Goal: Task Accomplishment & Management: Use online tool/utility

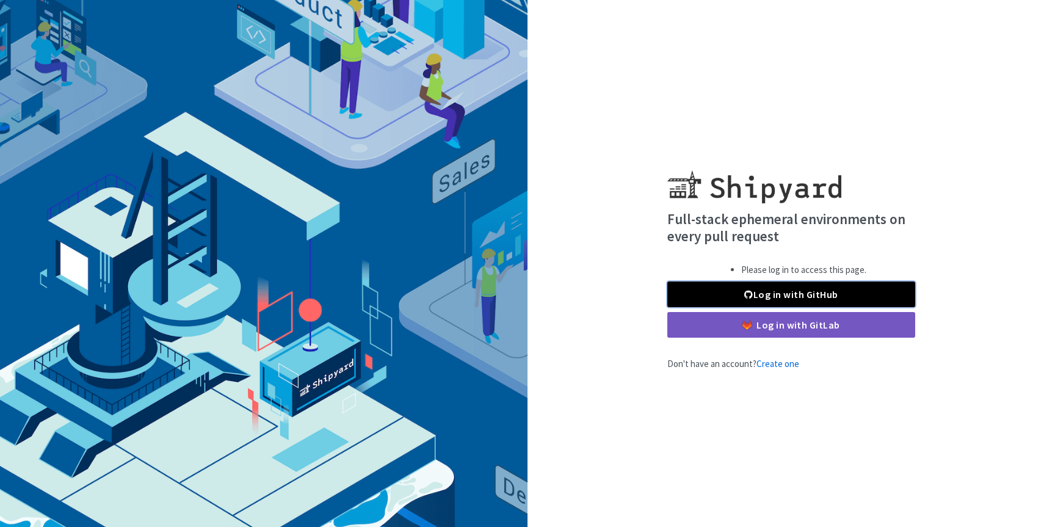
click at [757, 288] on link "Log in with GitHub" at bounding box center [791, 295] width 248 height 26
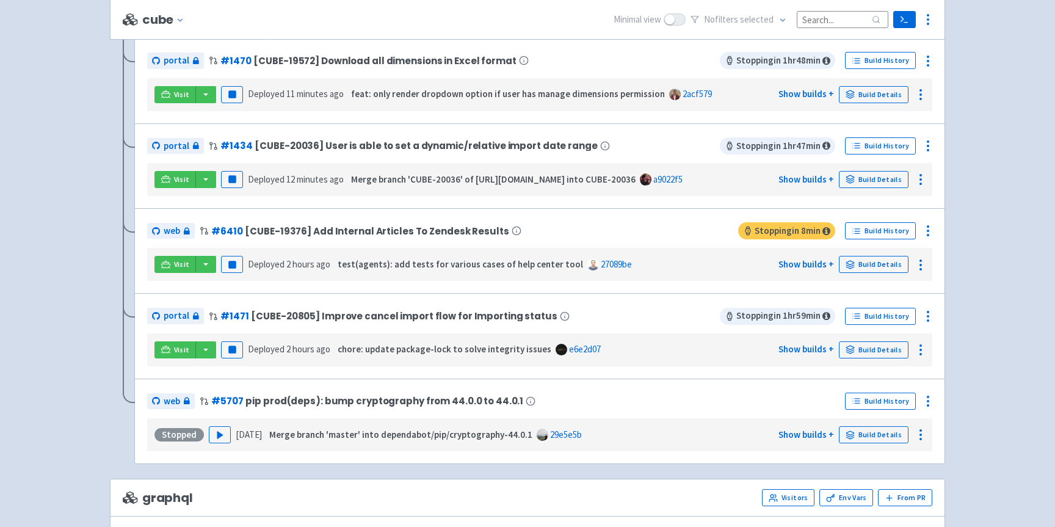
scroll to position [277, 0]
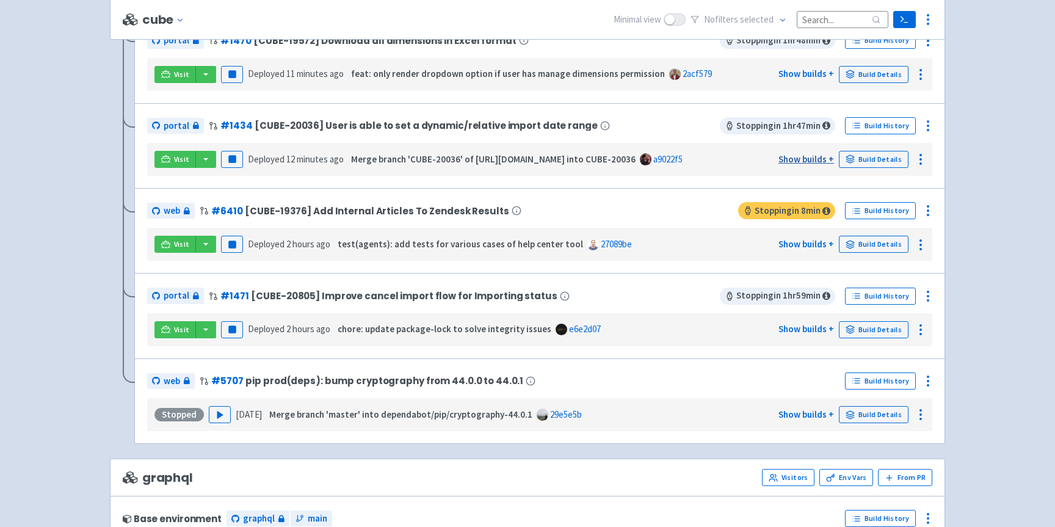
click at [794, 163] on link "Show builds +" at bounding box center [807, 159] width 56 height 12
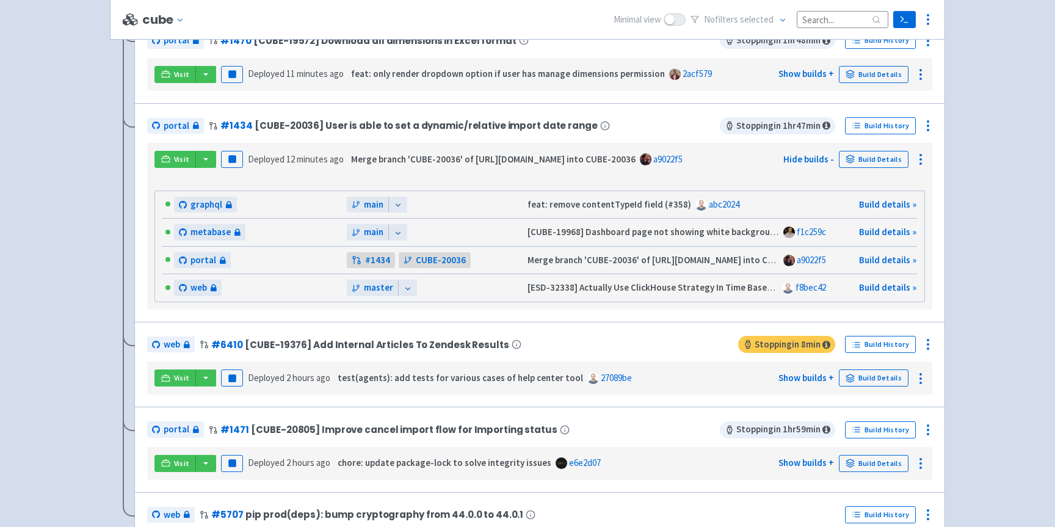
click at [404, 202] on div at bounding box center [397, 205] width 19 height 16
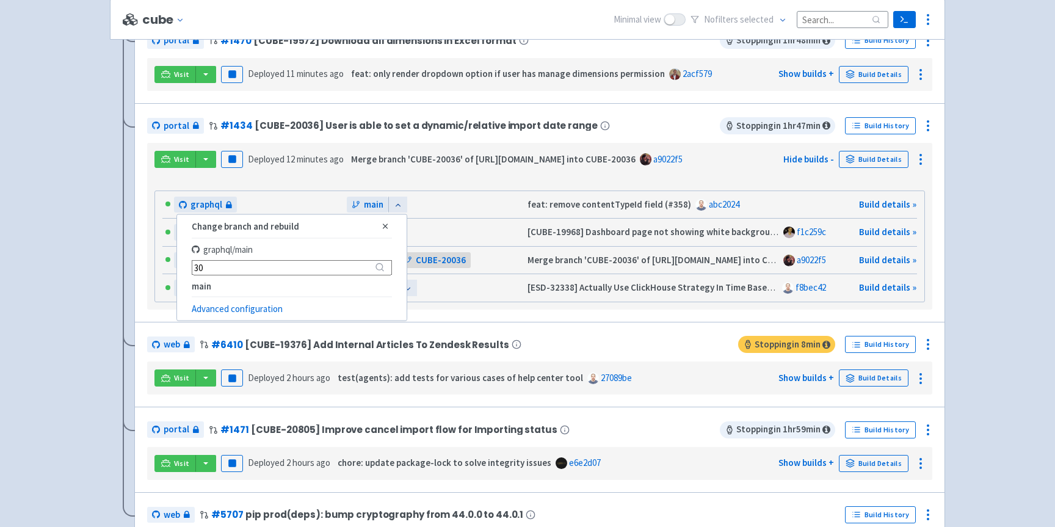
type input "3"
type input "2003"
click at [366, 310] on button "Select" at bounding box center [373, 310] width 36 height 17
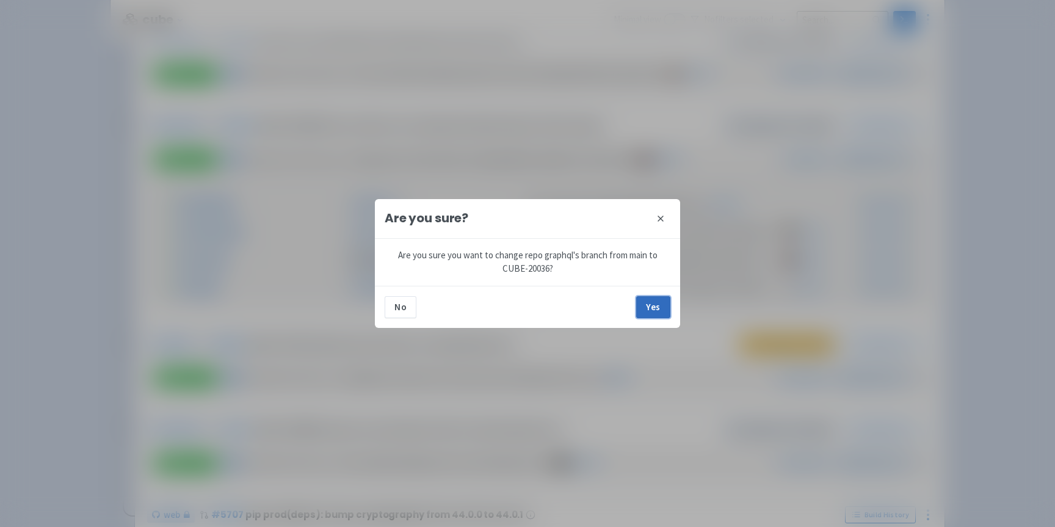
click at [667, 313] on button "Yes" at bounding box center [653, 307] width 34 height 22
click at [642, 307] on button "Yes" at bounding box center [653, 307] width 34 height 22
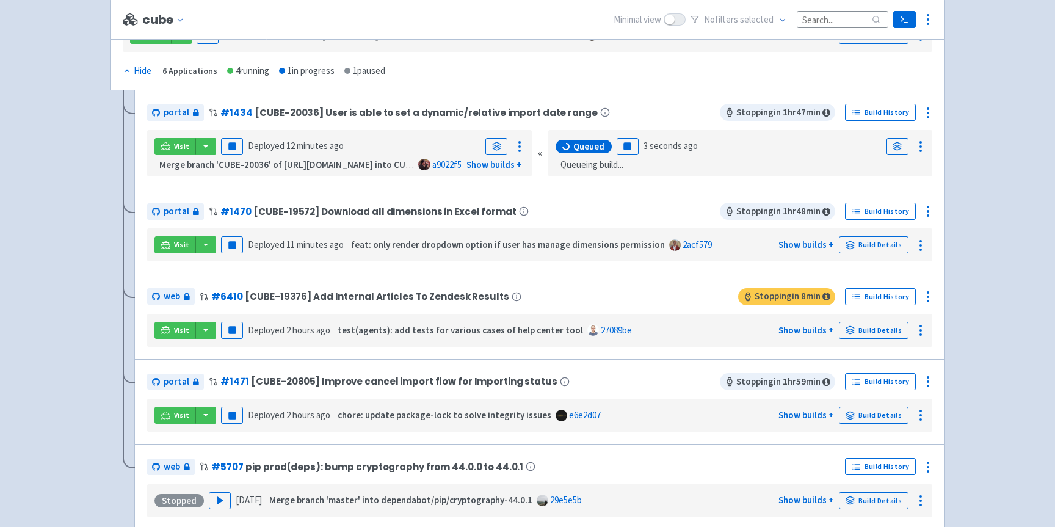
scroll to position [200, 0]
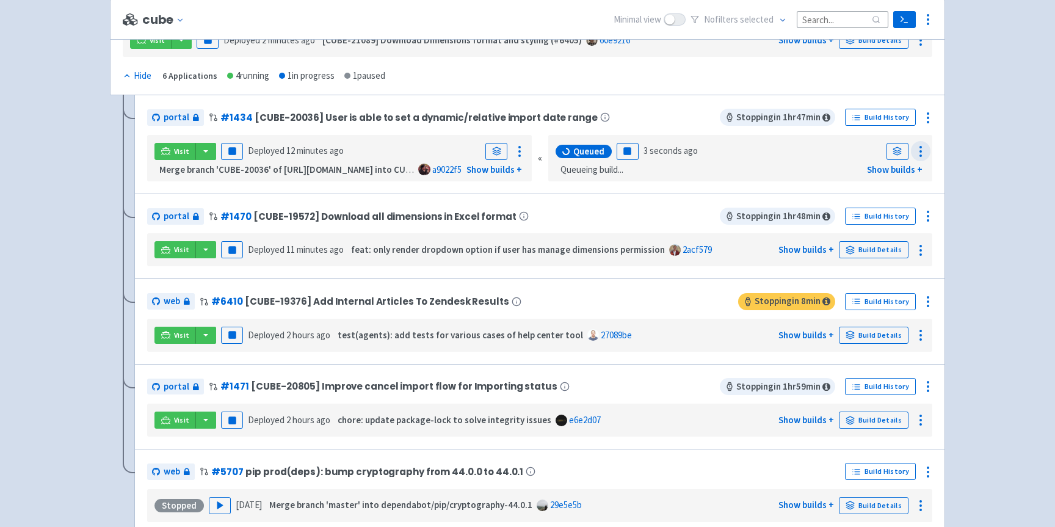
click at [922, 154] on icon at bounding box center [921, 151] width 15 height 15
click at [950, 155] on div "cube Change env Minimal view No filter s selected Terminal Settings Application…" at bounding box center [527, 465] width 855 height 1149
click at [906, 167] on link "Show builds +" at bounding box center [895, 170] width 56 height 12
click at [896, 144] on link at bounding box center [898, 151] width 22 height 17
